Goal: Register for event/course

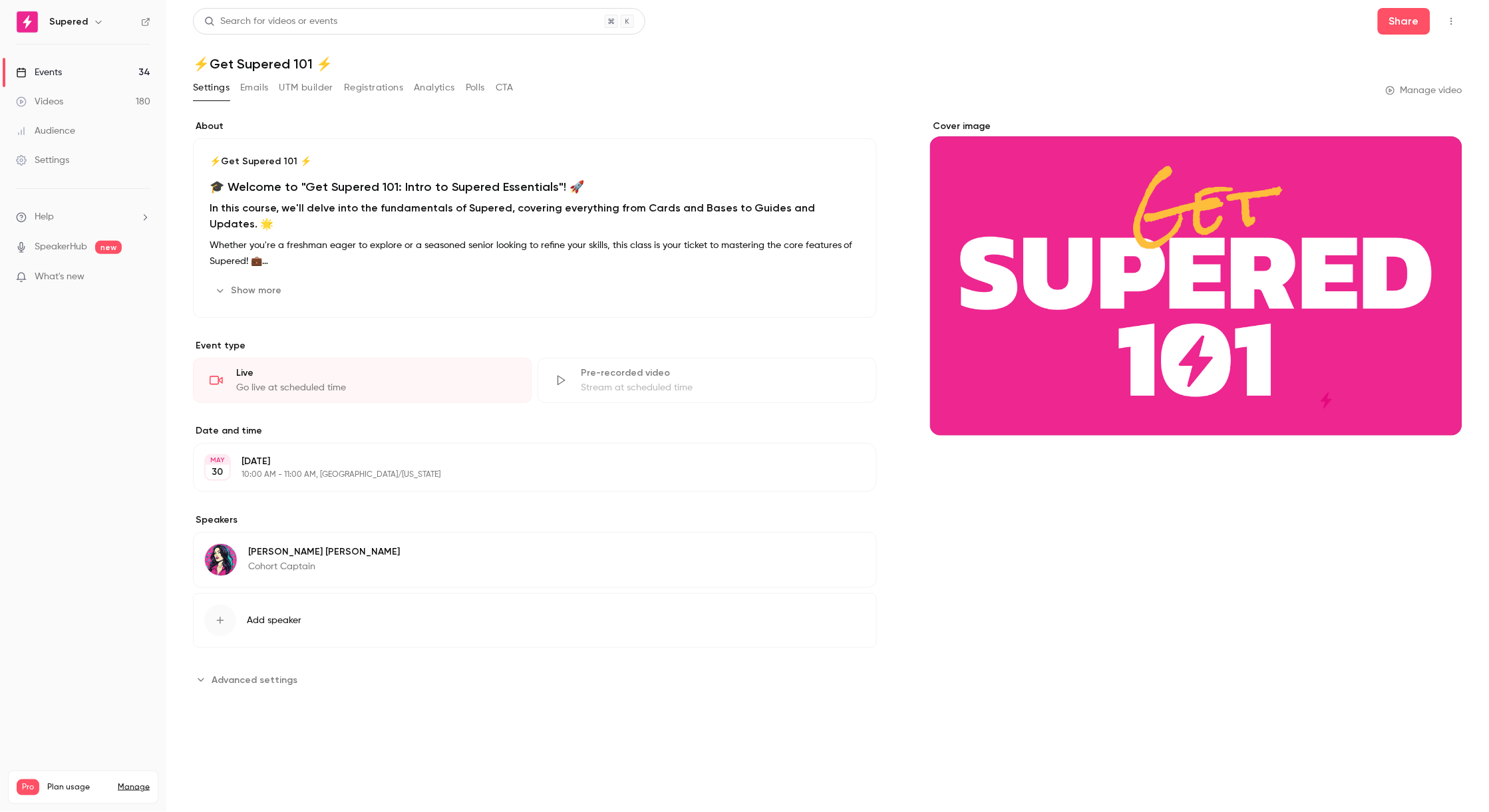
click at [65, 101] on link "Videos 180" at bounding box center [83, 102] width 167 height 29
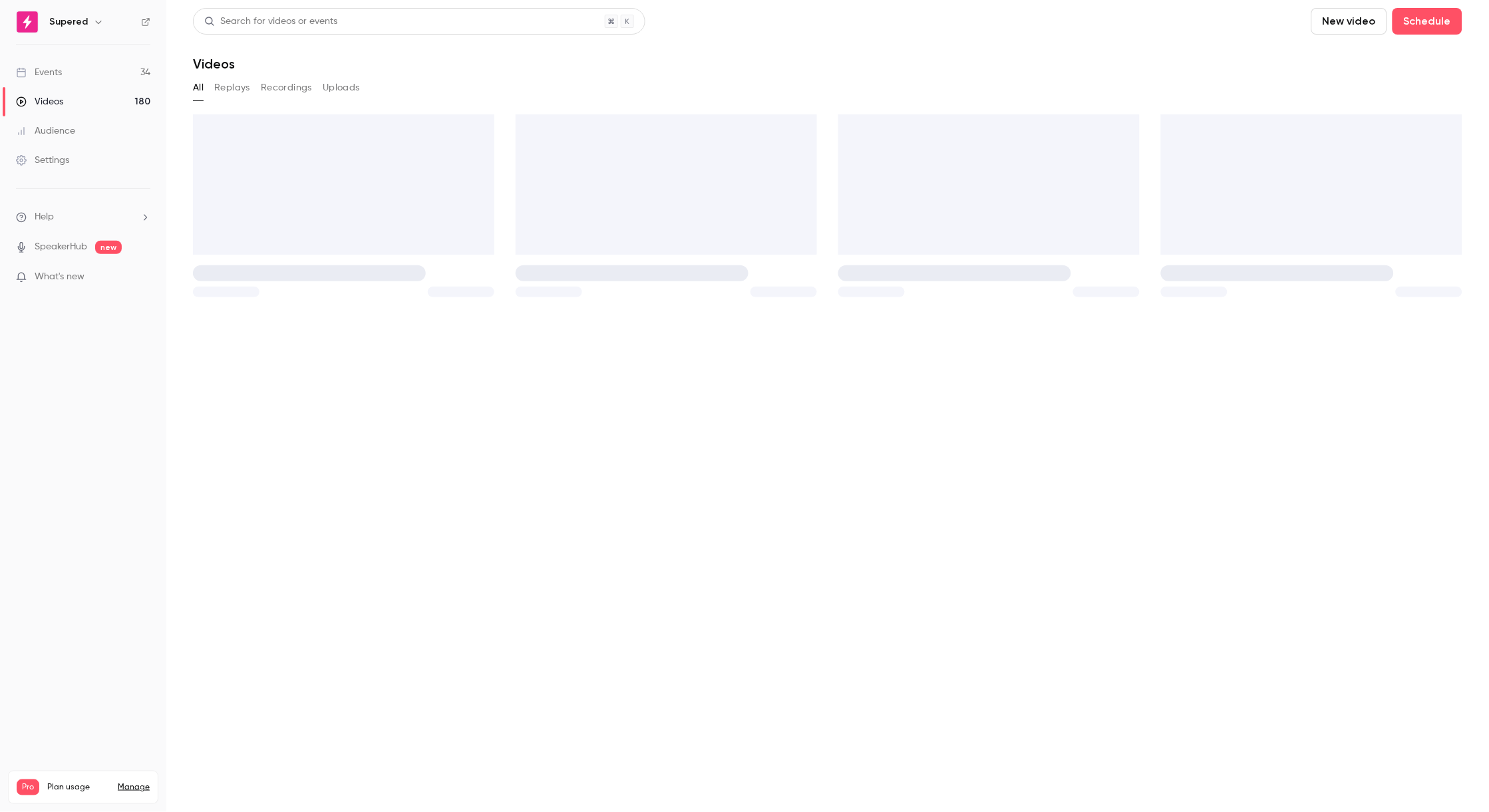
click at [65, 77] on link "Events 34" at bounding box center [83, 72] width 167 height 29
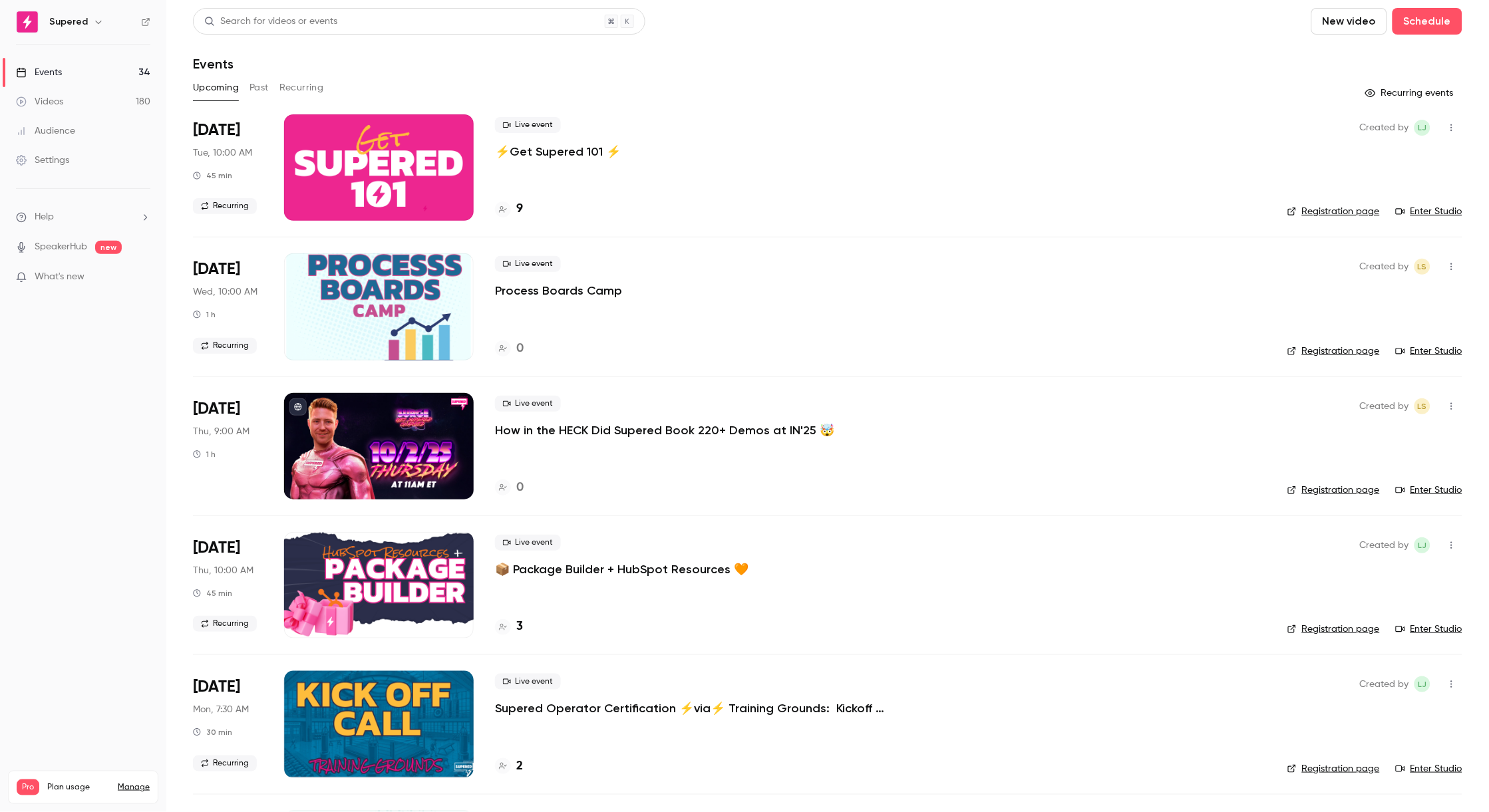
click at [1318, 489] on link "Registration page" at bounding box center [1334, 490] width 93 height 14
click at [1431, 488] on link "Enter Studio" at bounding box center [1430, 490] width 67 height 14
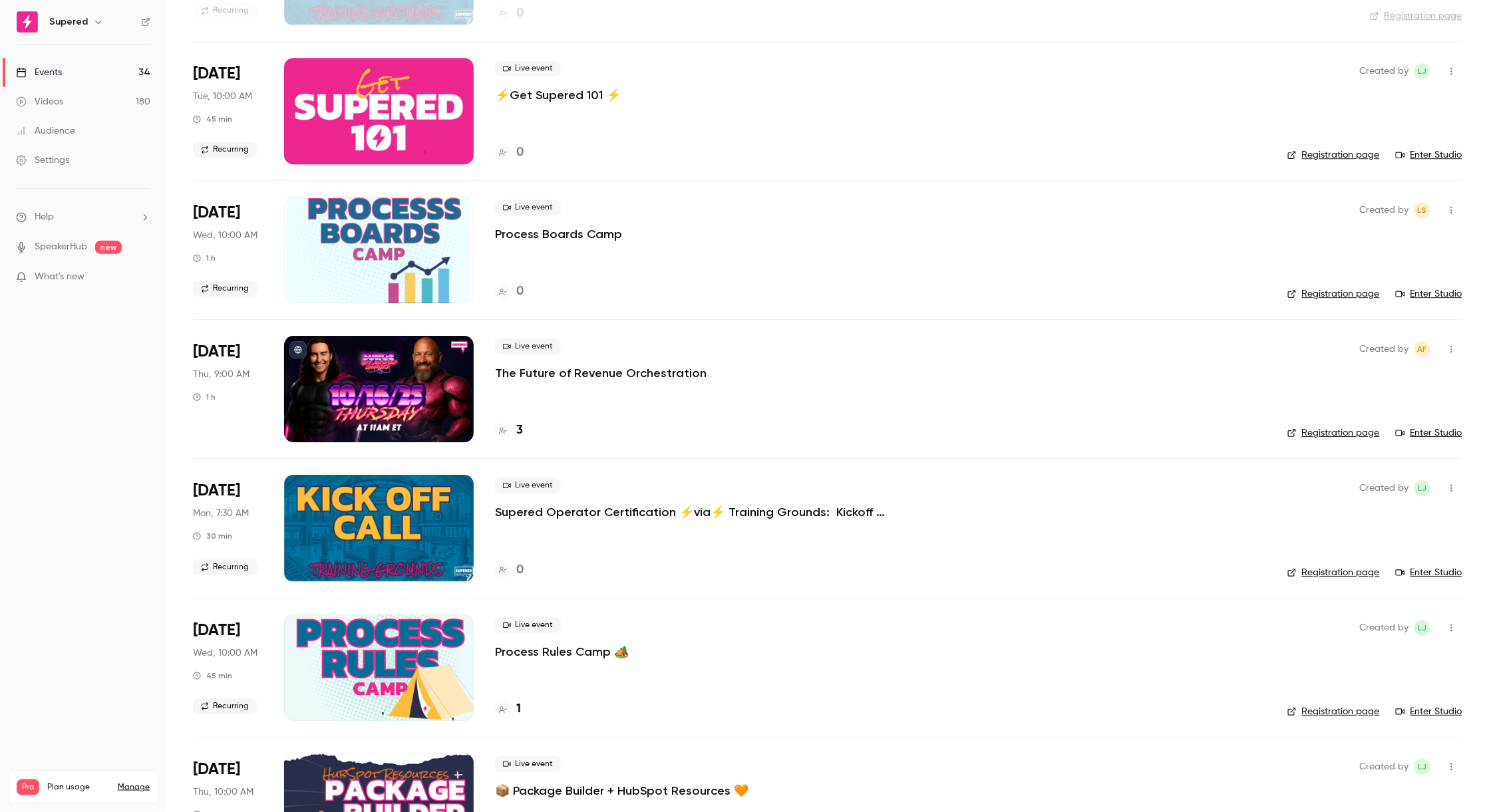
scroll to position [1188, 0]
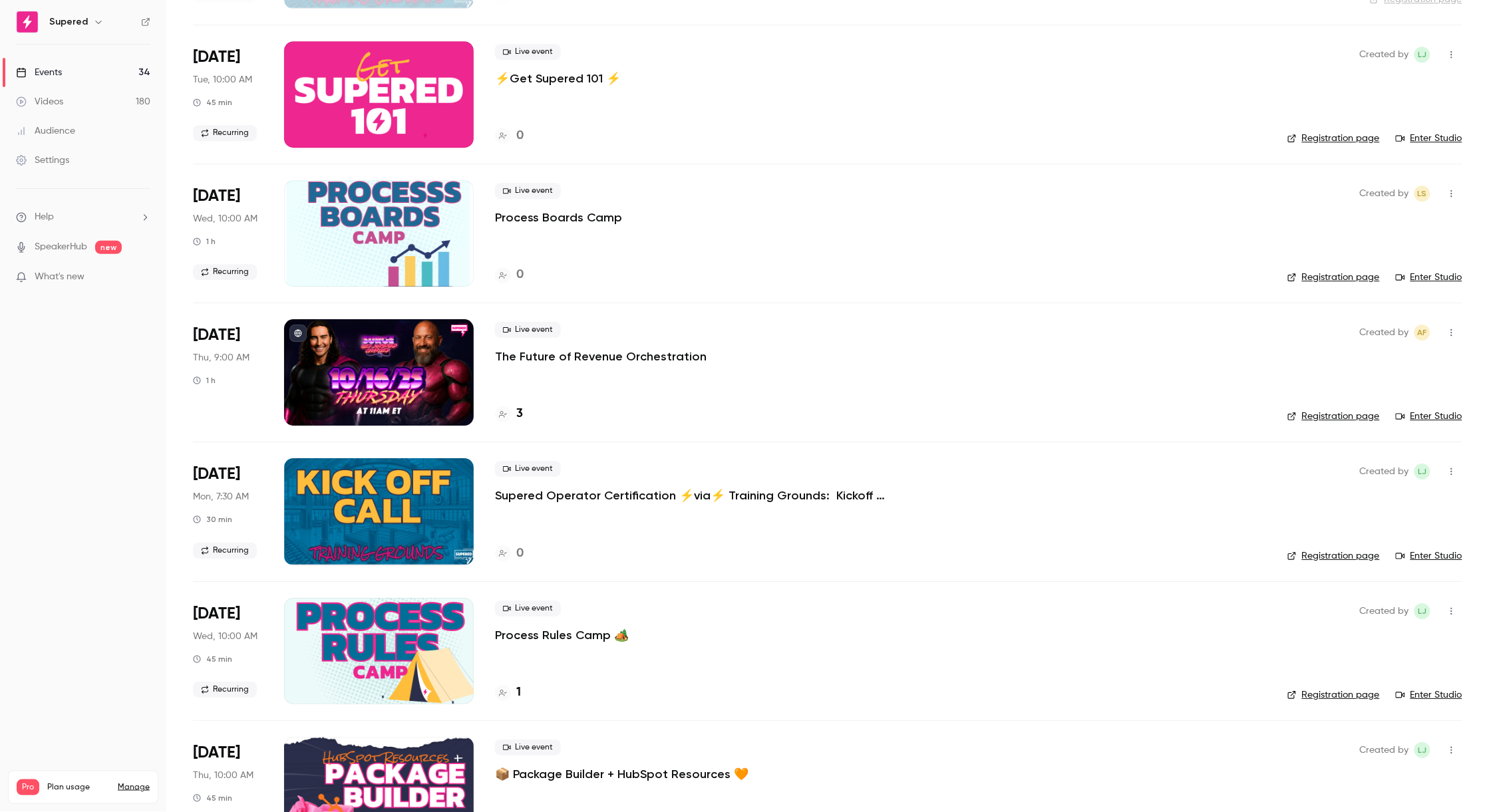
click at [411, 360] on div at bounding box center [379, 372] width 189 height 106
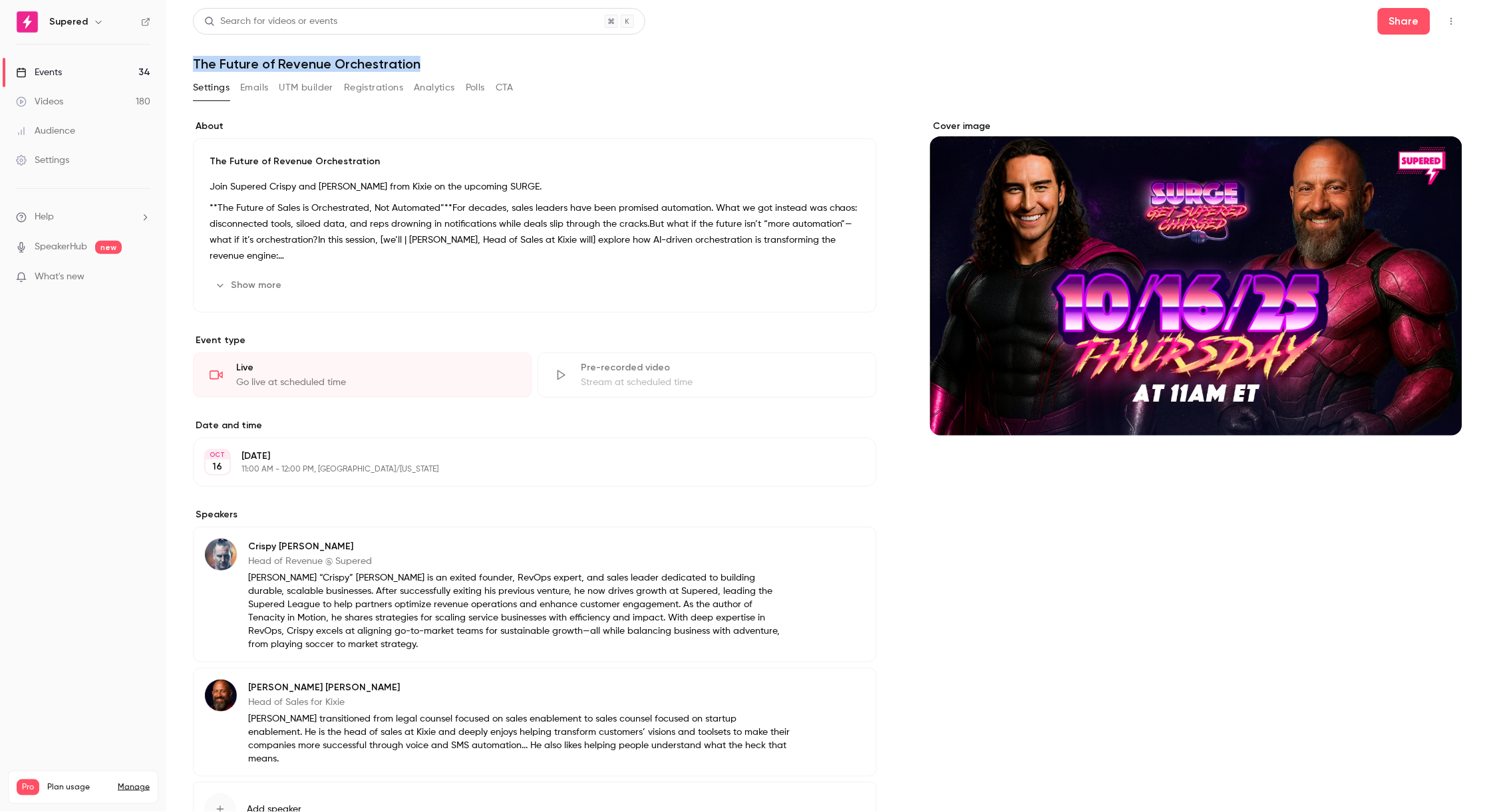
drag, startPoint x: 434, startPoint y: 62, endPoint x: 192, endPoint y: 62, distance: 242.0
click at [192, 62] on main "Search for videos or events Share The Future of Revenue Orchestration Settings …" at bounding box center [828, 406] width 1323 height 812
copy h1 "The Future of Revenue Orchestration"
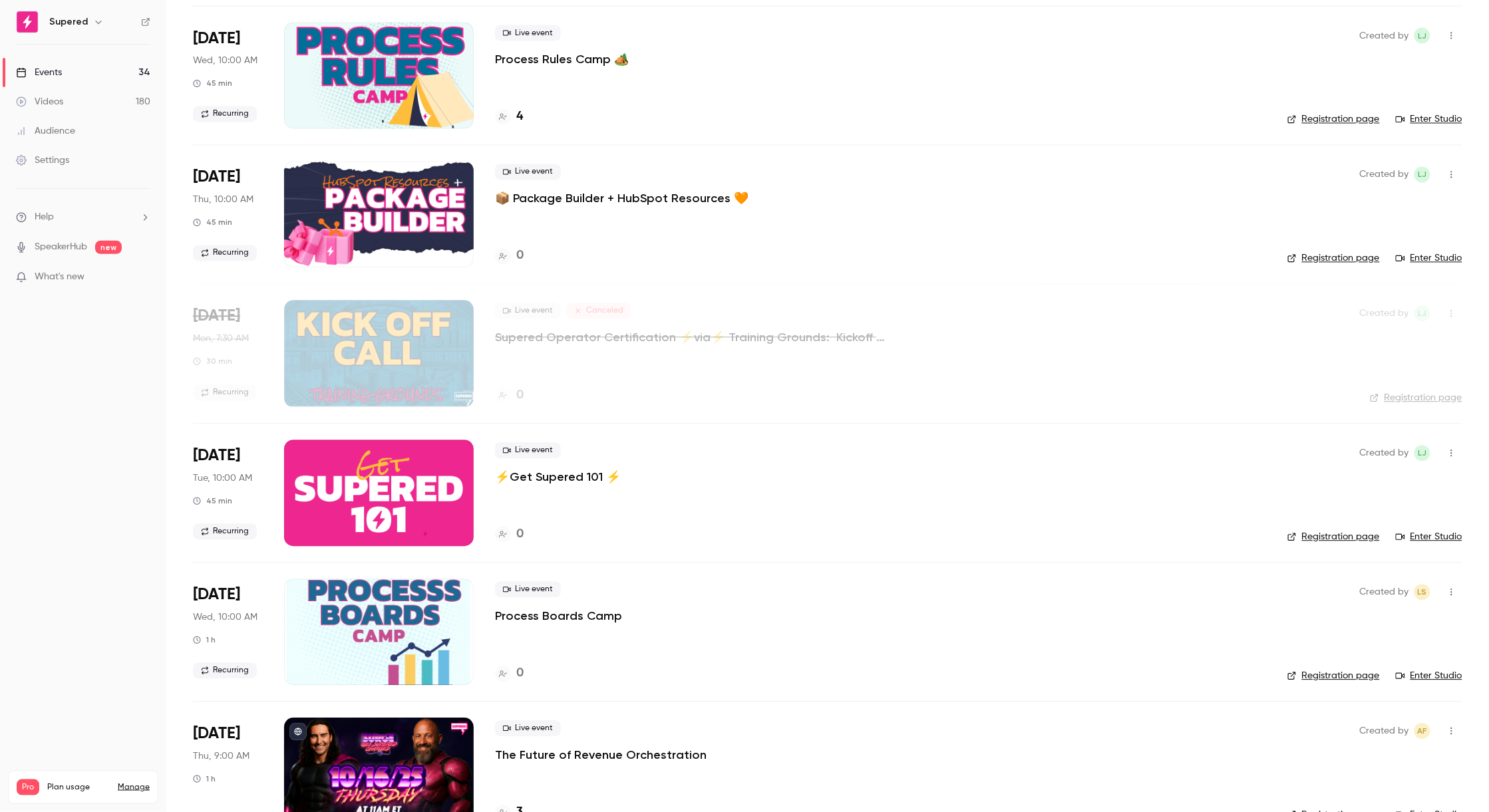
scroll to position [794, 0]
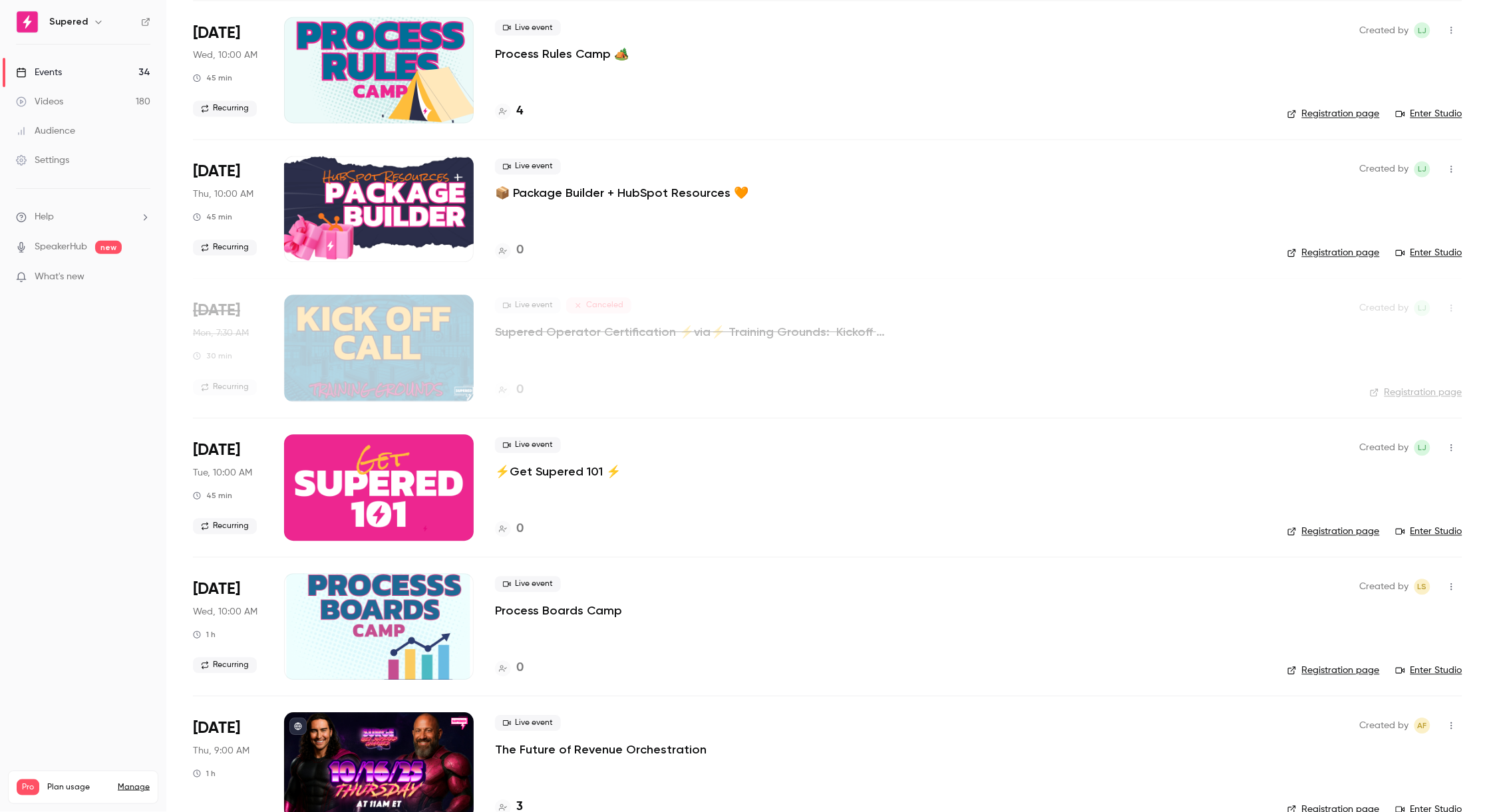
click at [1313, 670] on link "Registration page" at bounding box center [1334, 671] width 93 height 14
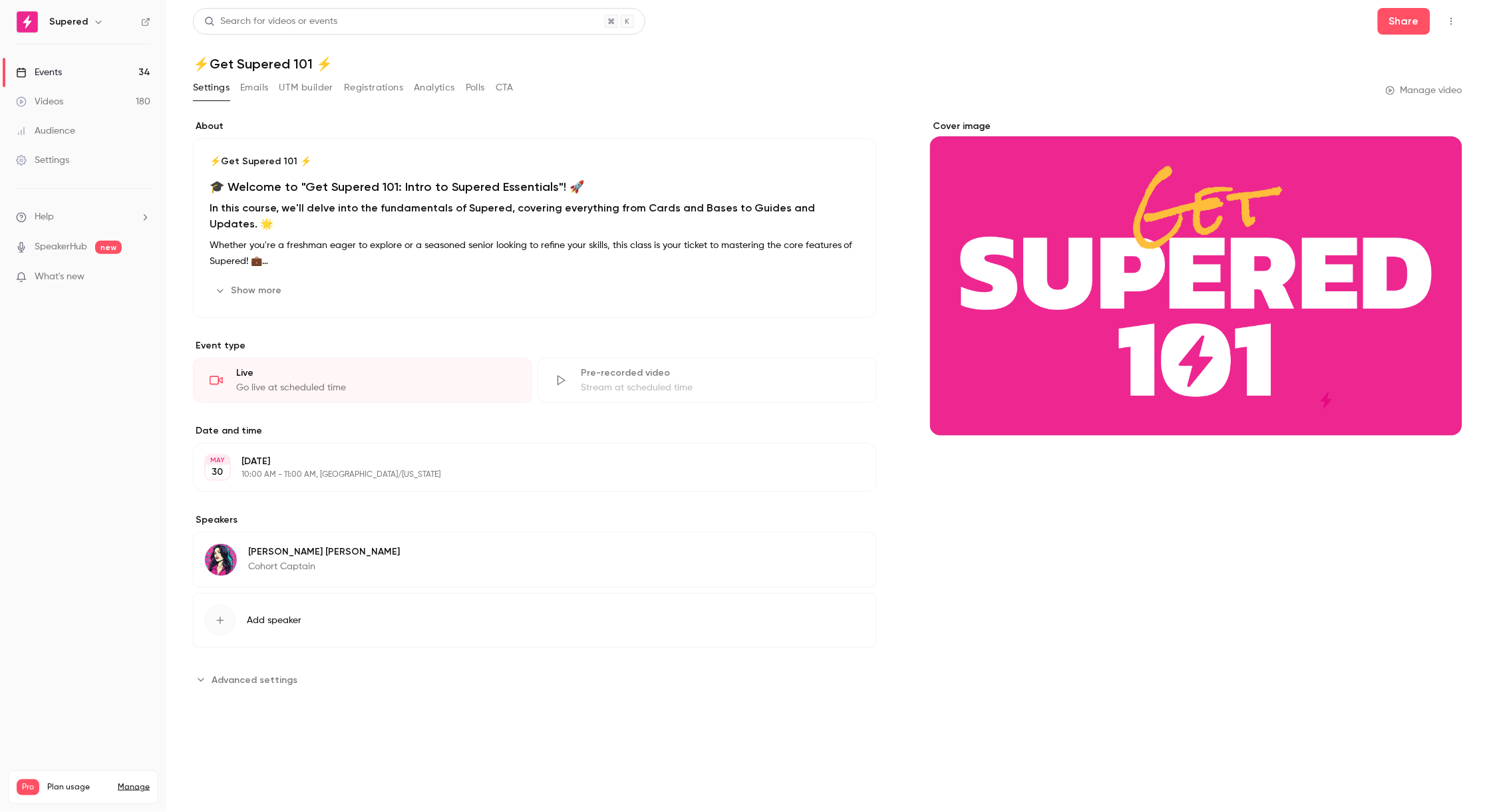
click at [69, 72] on link "Events 34" at bounding box center [83, 72] width 167 height 29
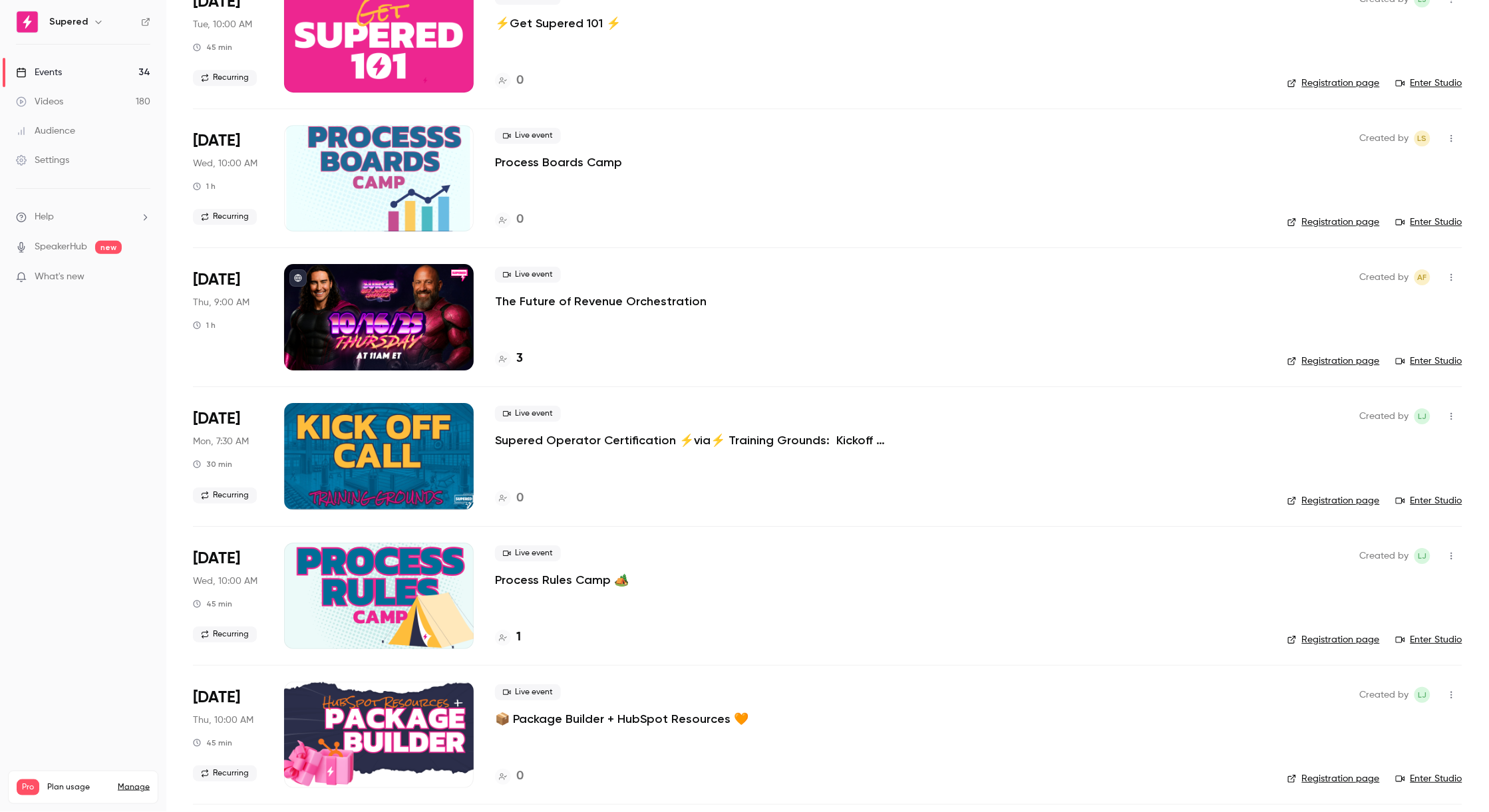
scroll to position [1275, 0]
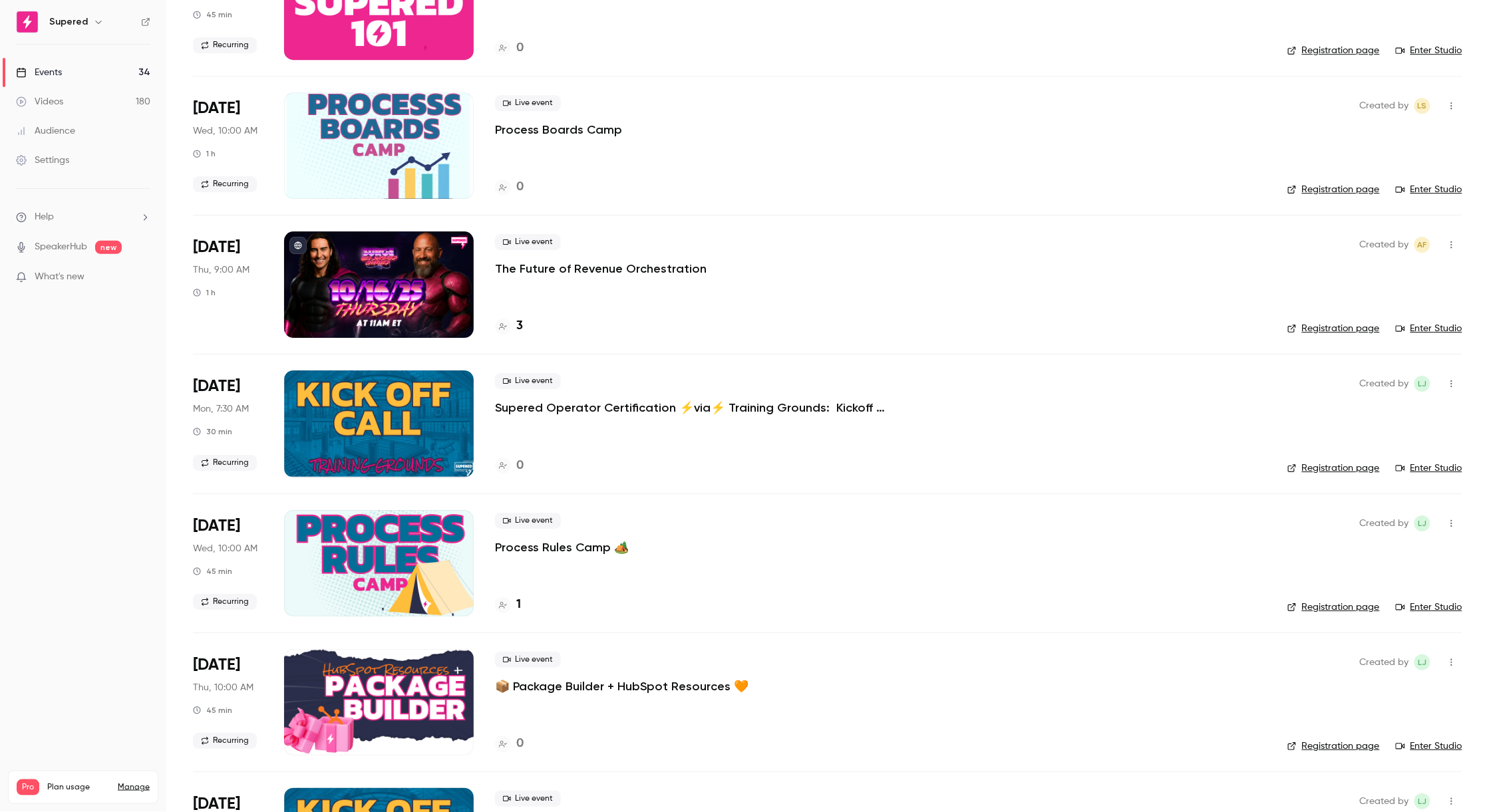
click at [1317, 327] on link "Registration page" at bounding box center [1334, 328] width 93 height 14
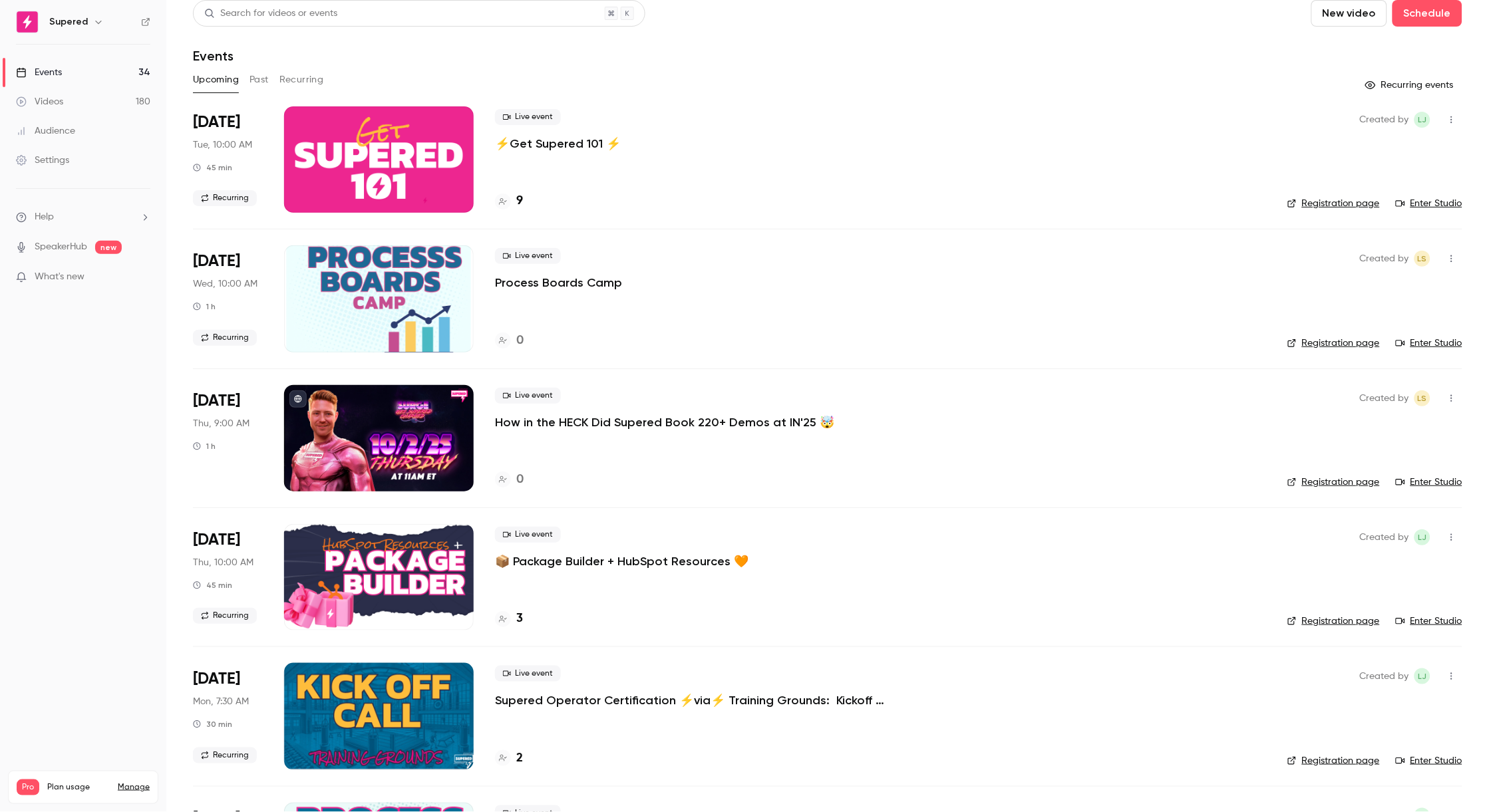
scroll to position [0, 0]
